Goal: Transaction & Acquisition: Purchase product/service

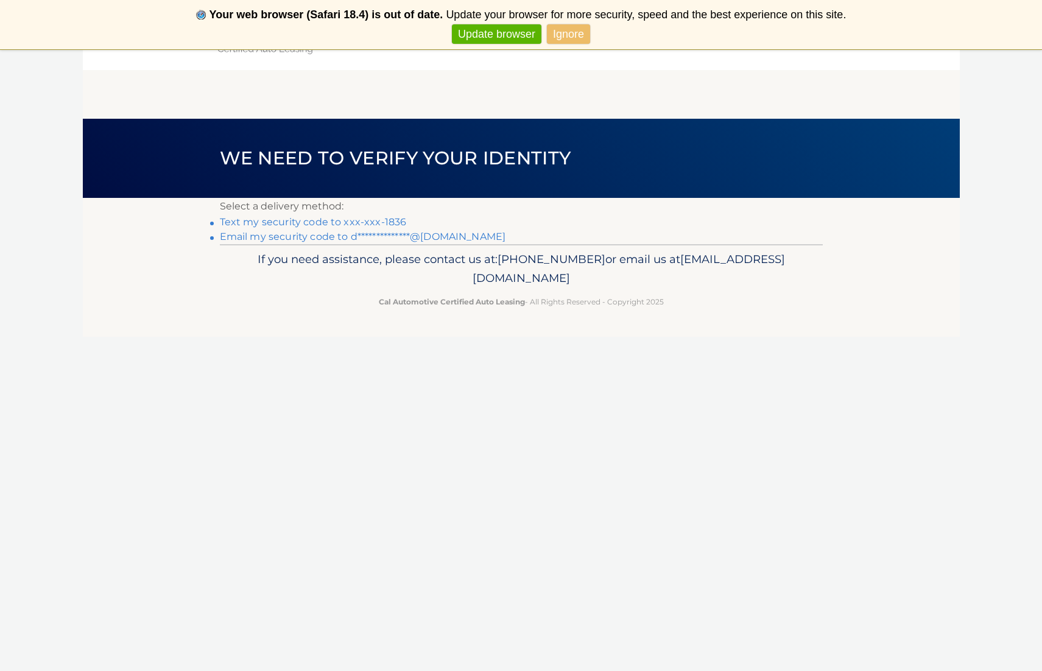
scroll to position [13, 0]
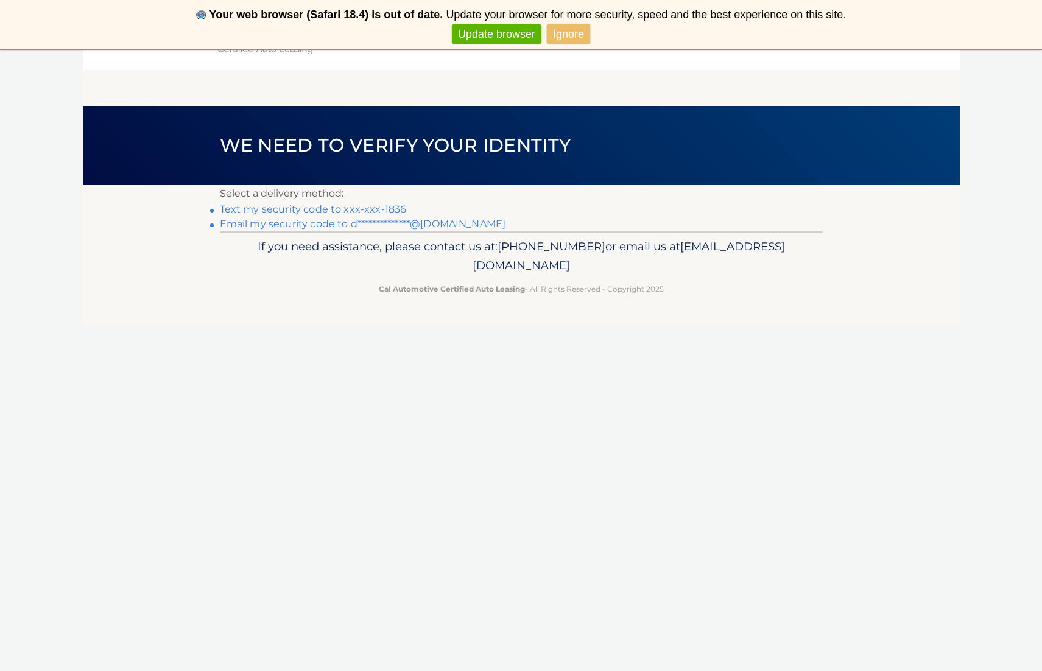
click at [269, 211] on link "Text my security code to xxx-xxx-1836" at bounding box center [313, 209] width 187 height 12
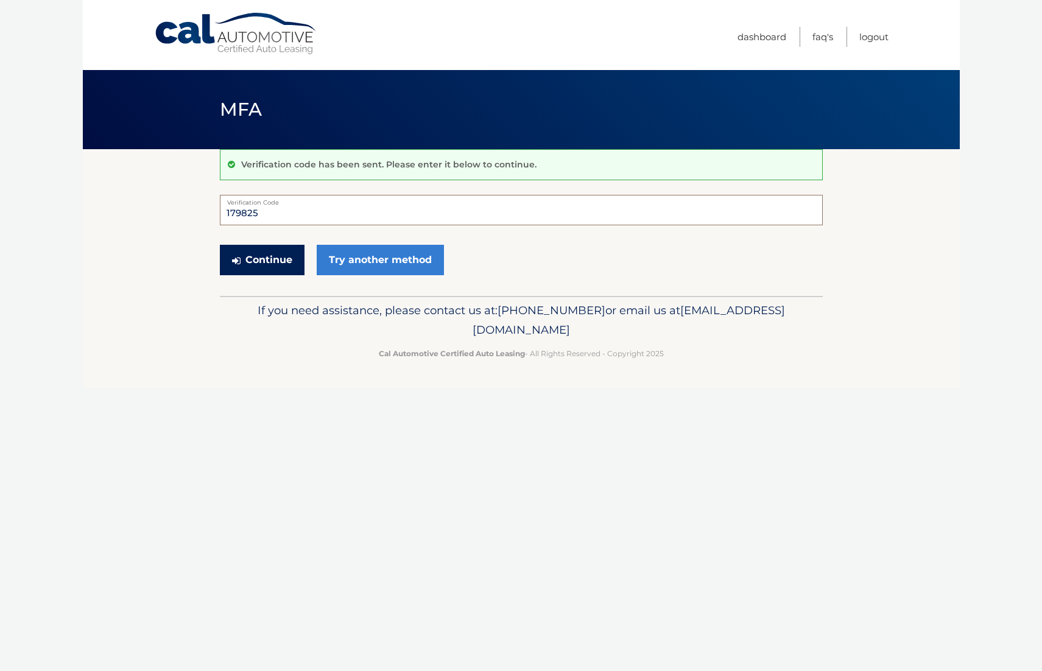
type input "179825"
click at [274, 256] on button "Continue" at bounding box center [262, 260] width 85 height 30
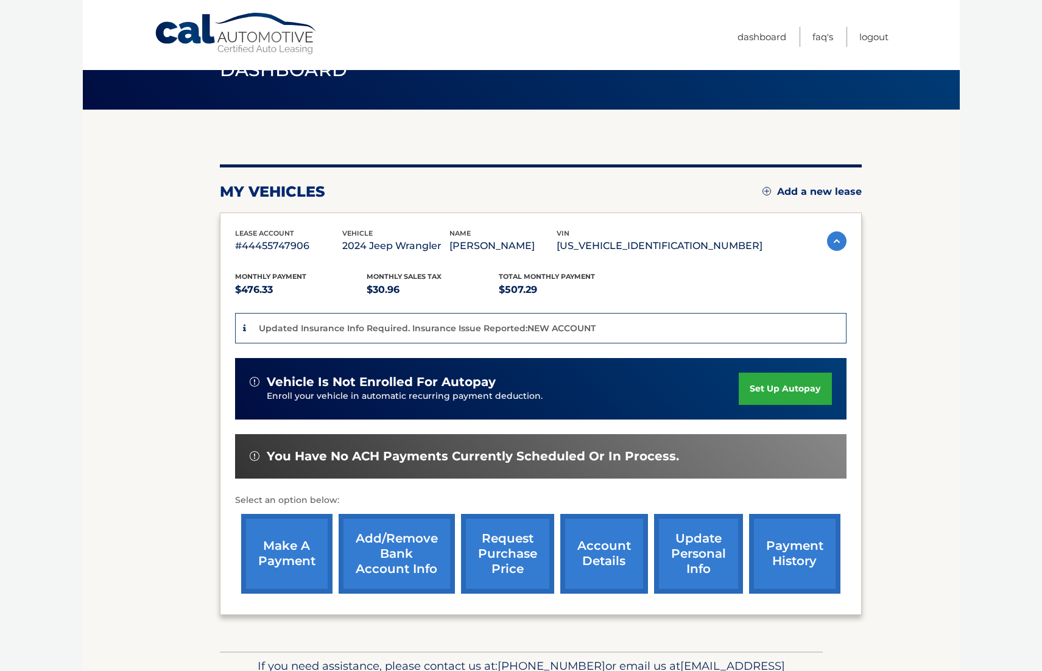
scroll to position [41, 0]
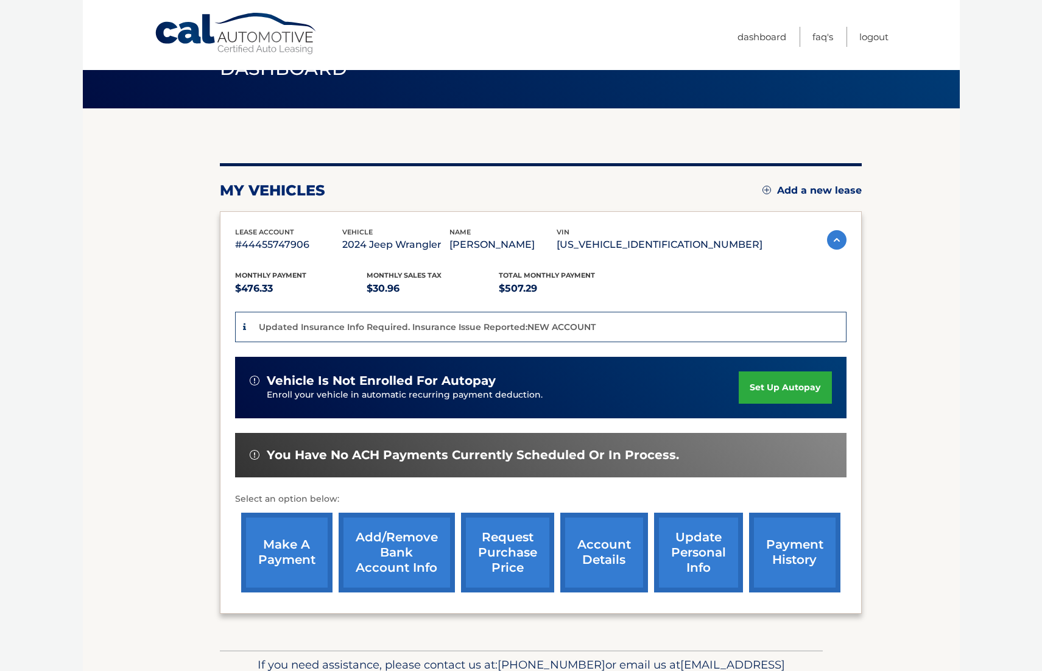
click at [293, 553] on link "make a payment" at bounding box center [286, 553] width 91 height 80
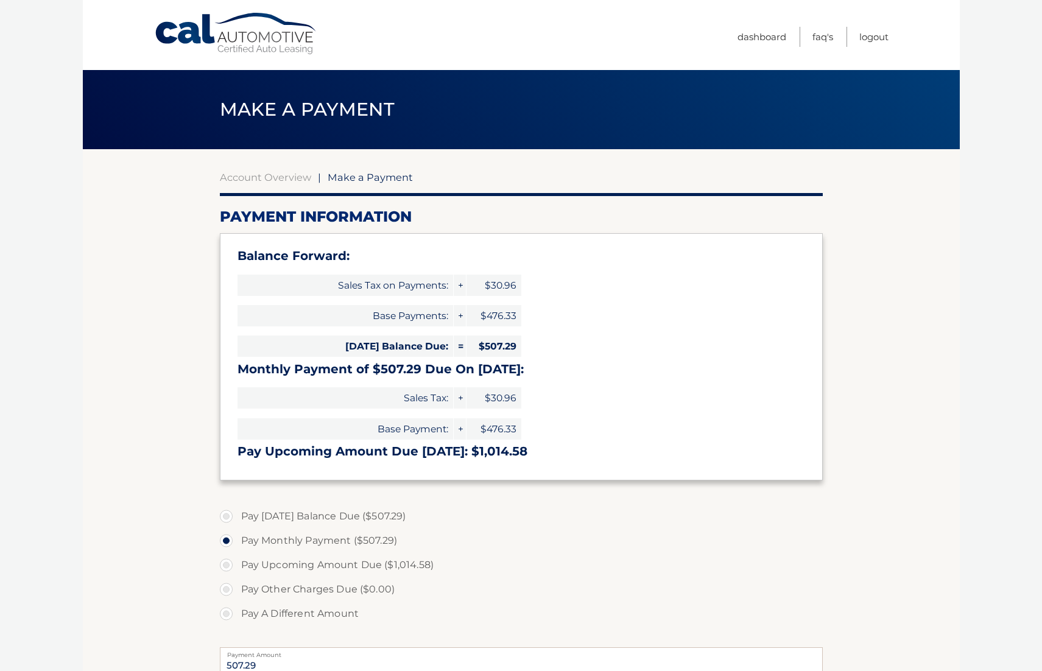
select select "ZjViYTM3NTUtNDg2My00MGEwLTg0MTgtYzc1NmE3NTcyMzAx"
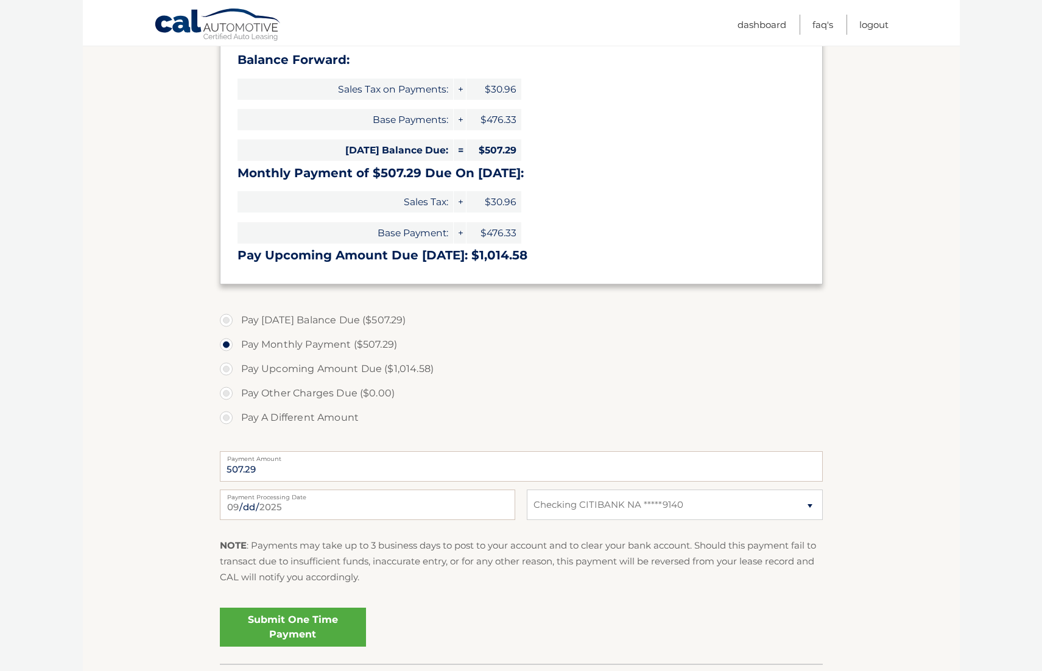
scroll to position [197, 0]
click at [423, 504] on input "2025-09-24" at bounding box center [367, 504] width 295 height 30
type input "2025-09-30"
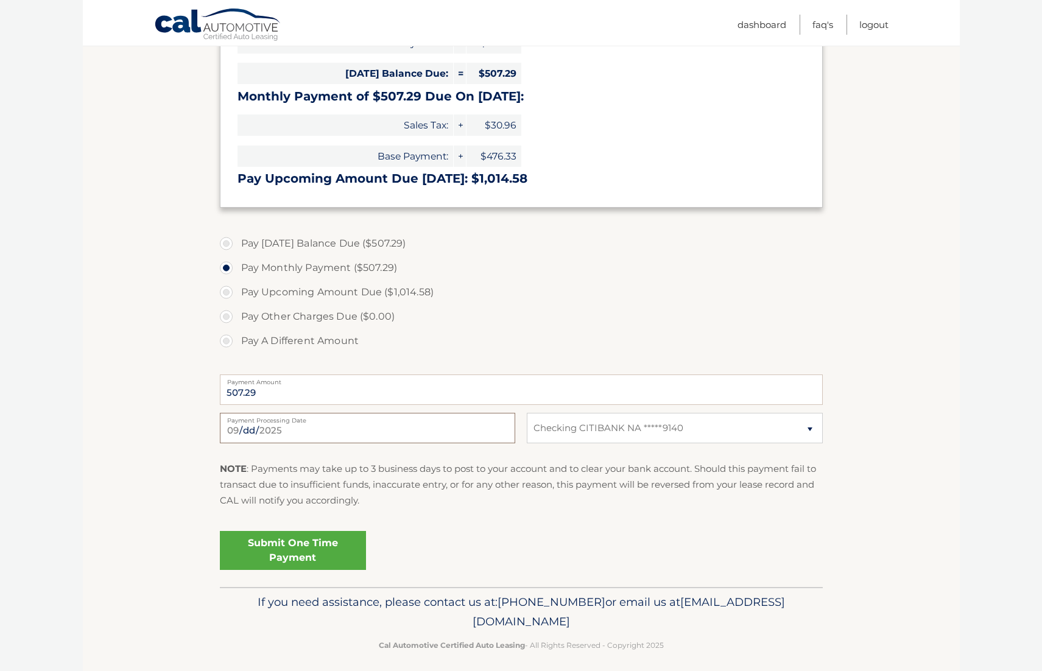
scroll to position [274, 0]
click at [470, 426] on input "2025-09-30" at bounding box center [367, 427] width 295 height 30
click at [416, 511] on div "NOTE : Payments may take up to 3 business days to post to your account and to c…" at bounding box center [521, 488] width 603 height 57
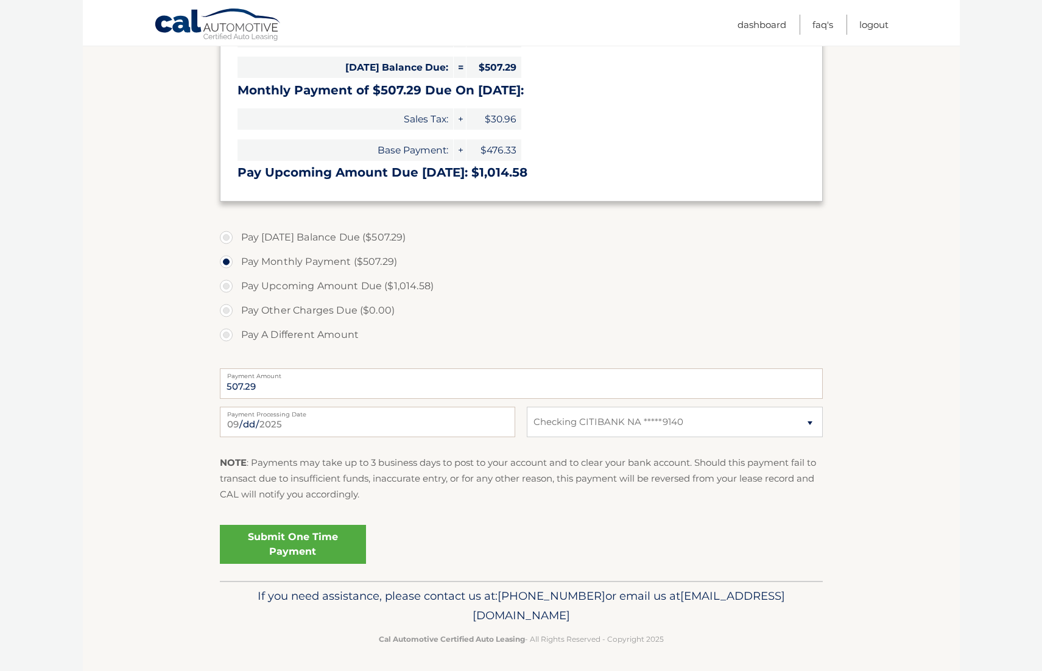
scroll to position [278, 0]
click at [307, 541] on link "Submit One Time Payment" at bounding box center [293, 545] width 146 height 39
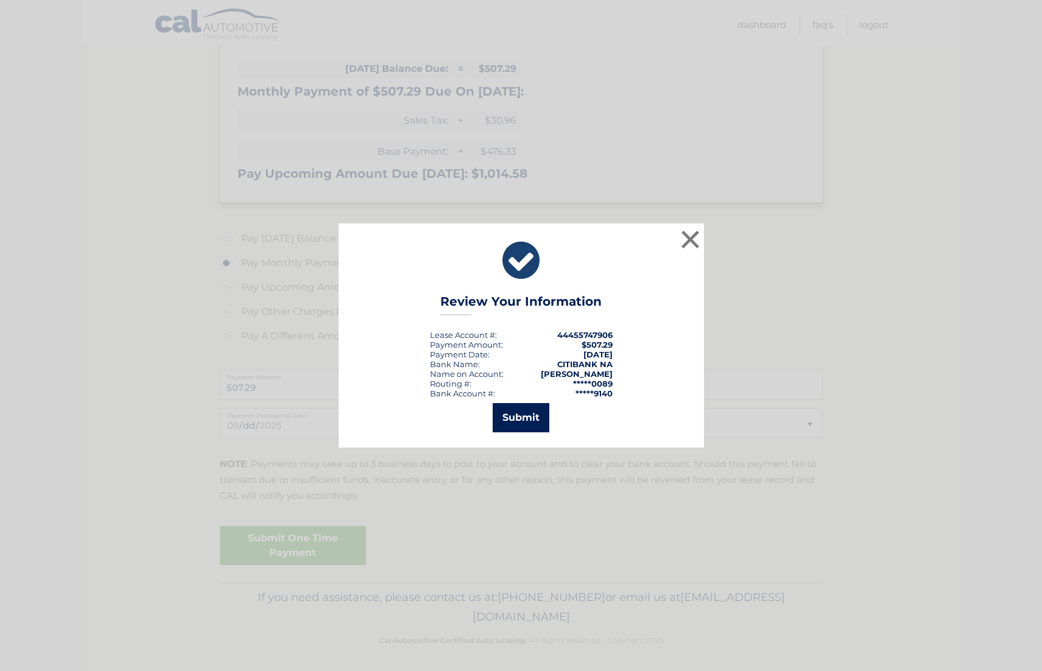
click at [520, 419] on button "Submit" at bounding box center [521, 417] width 57 height 29
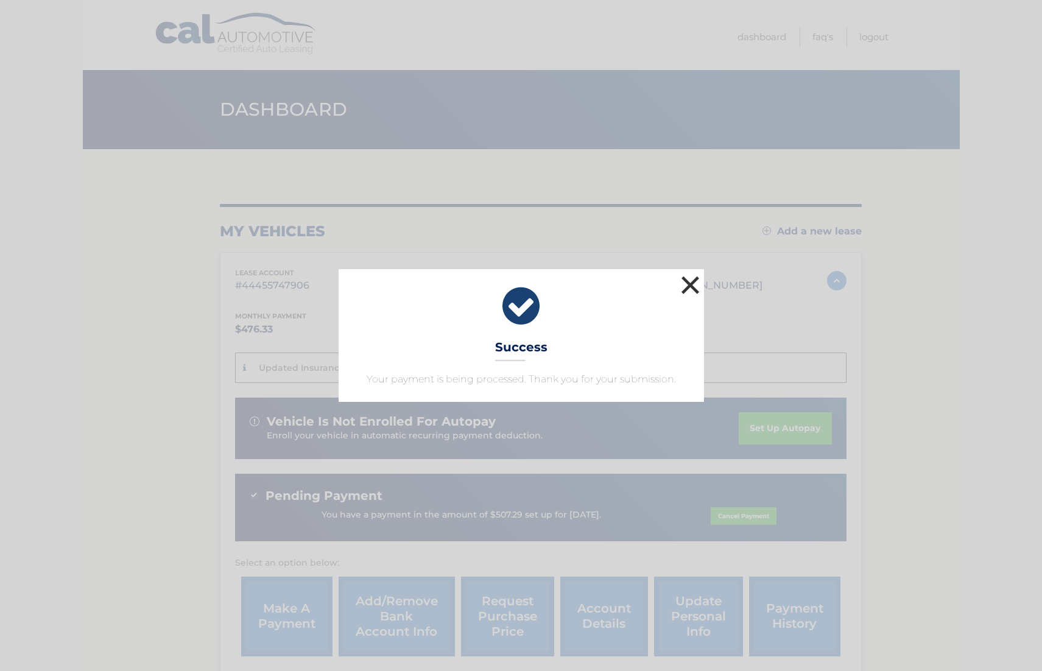
click at [691, 284] on button "×" at bounding box center [691, 285] width 24 height 24
